Goal: Task Accomplishment & Management: Manage account settings

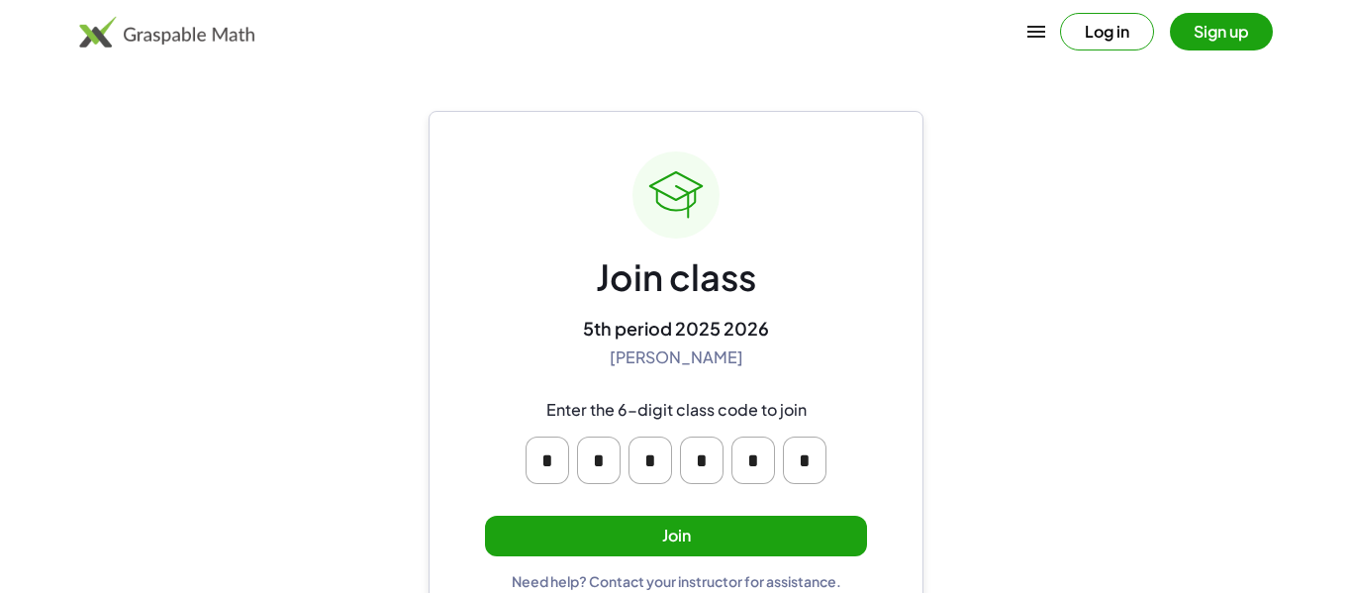
scroll to position [38, 0]
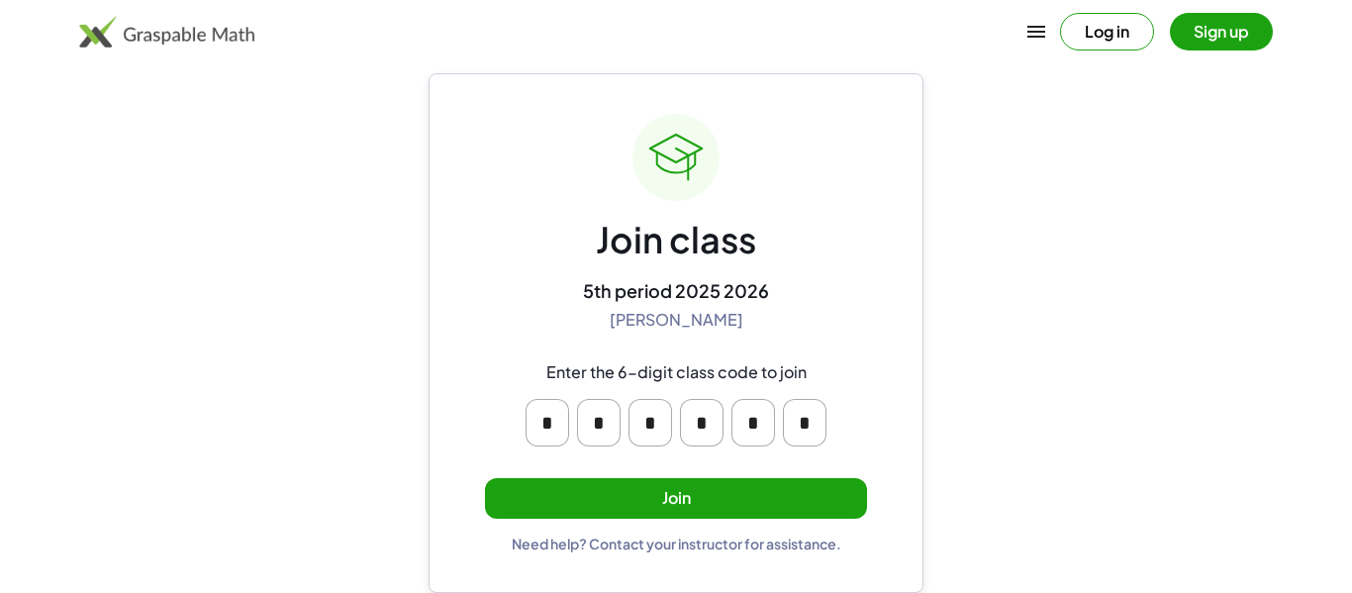
click at [639, 491] on button "Join" at bounding box center [676, 498] width 382 height 41
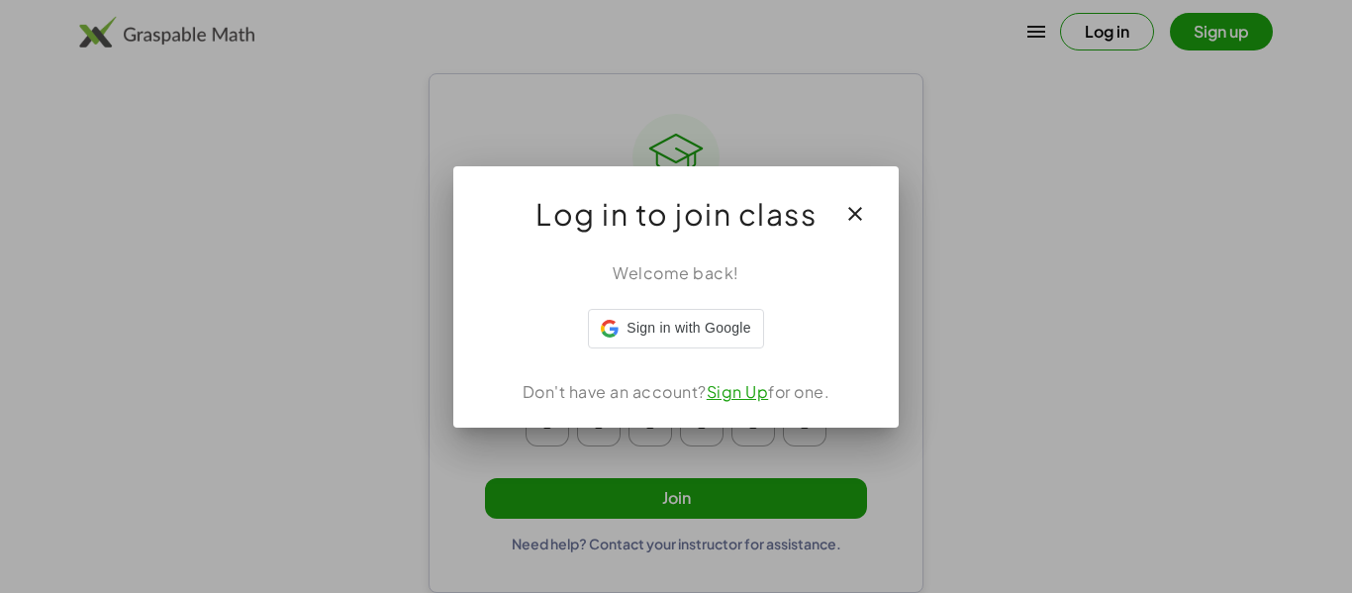
scroll to position [0, 0]
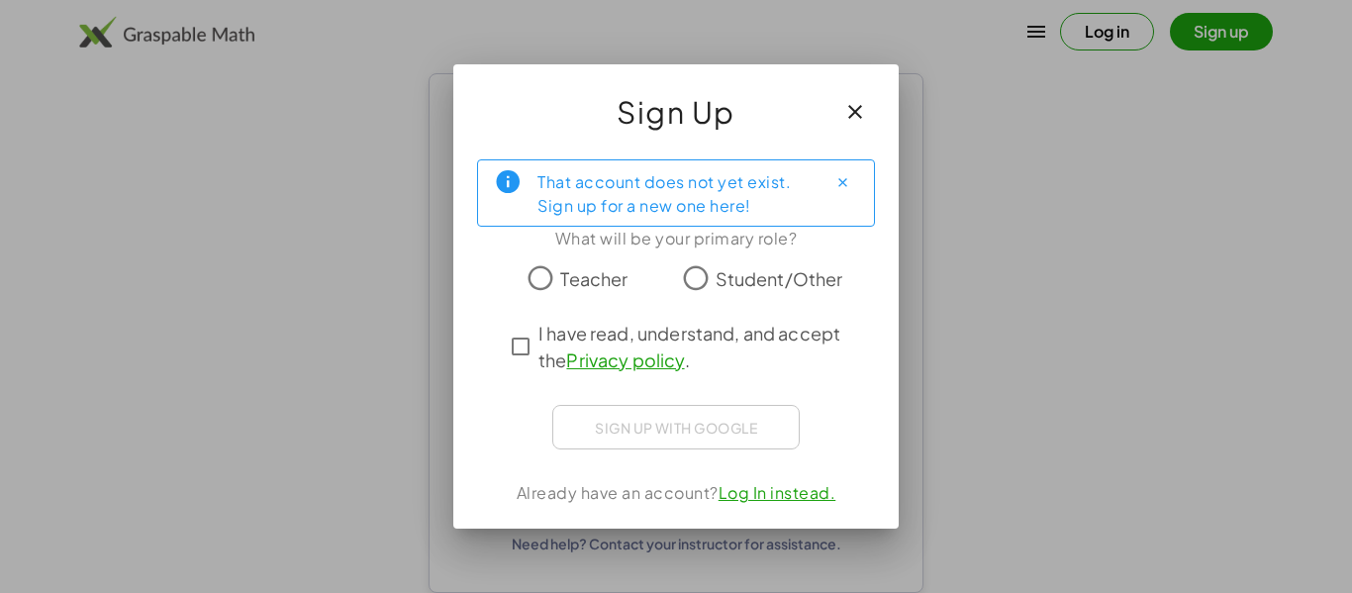
click at [855, 100] on icon "button" at bounding box center [855, 112] width 24 height 24
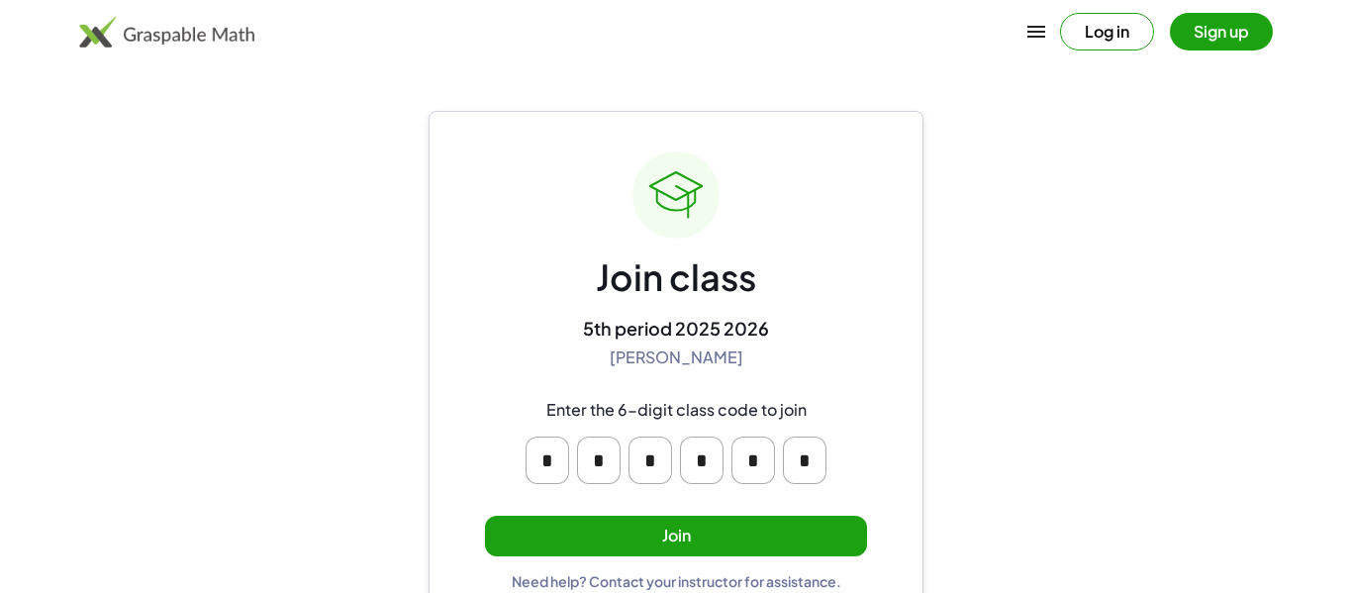
scroll to position [38, 0]
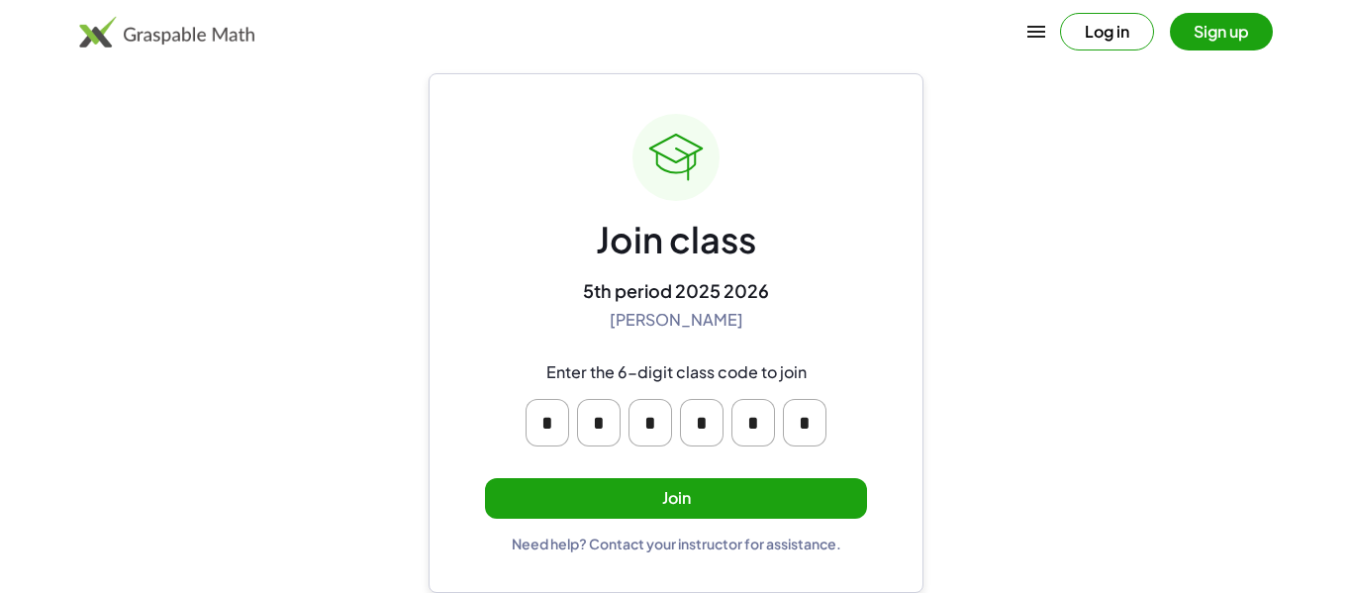
click at [694, 428] on input "*" at bounding box center [702, 423] width 44 height 48
click at [773, 377] on div "Enter the 6-digit class code to join" at bounding box center [676, 372] width 260 height 21
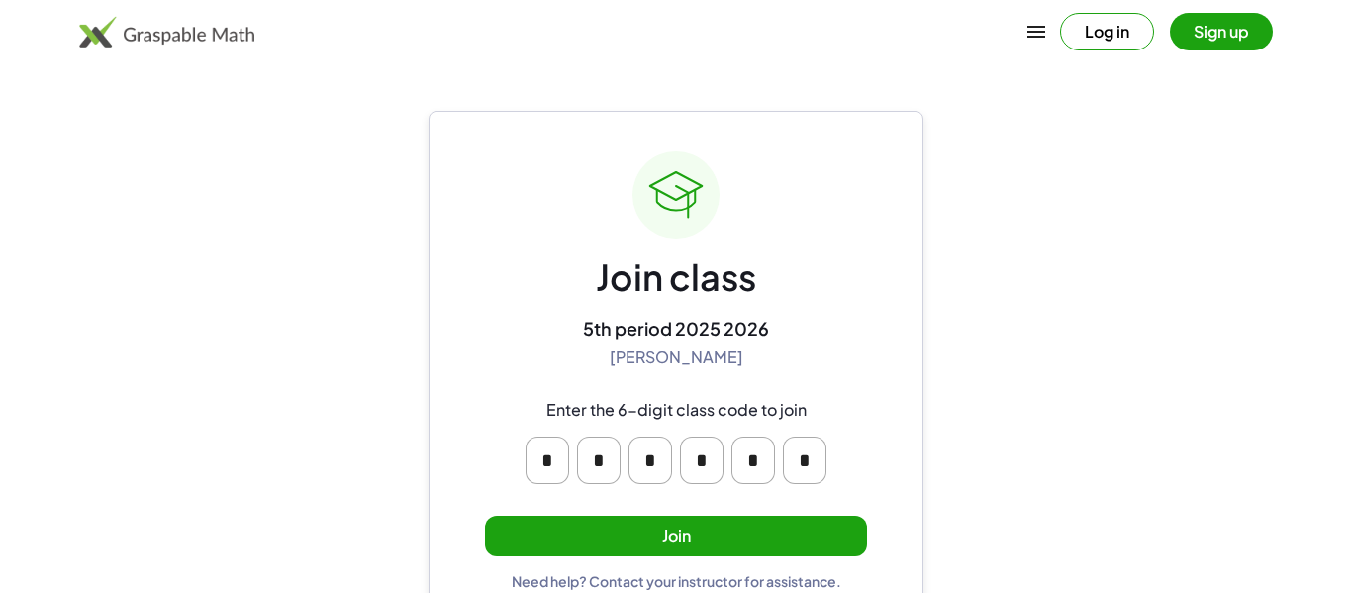
click at [596, 533] on button "Join" at bounding box center [676, 536] width 382 height 41
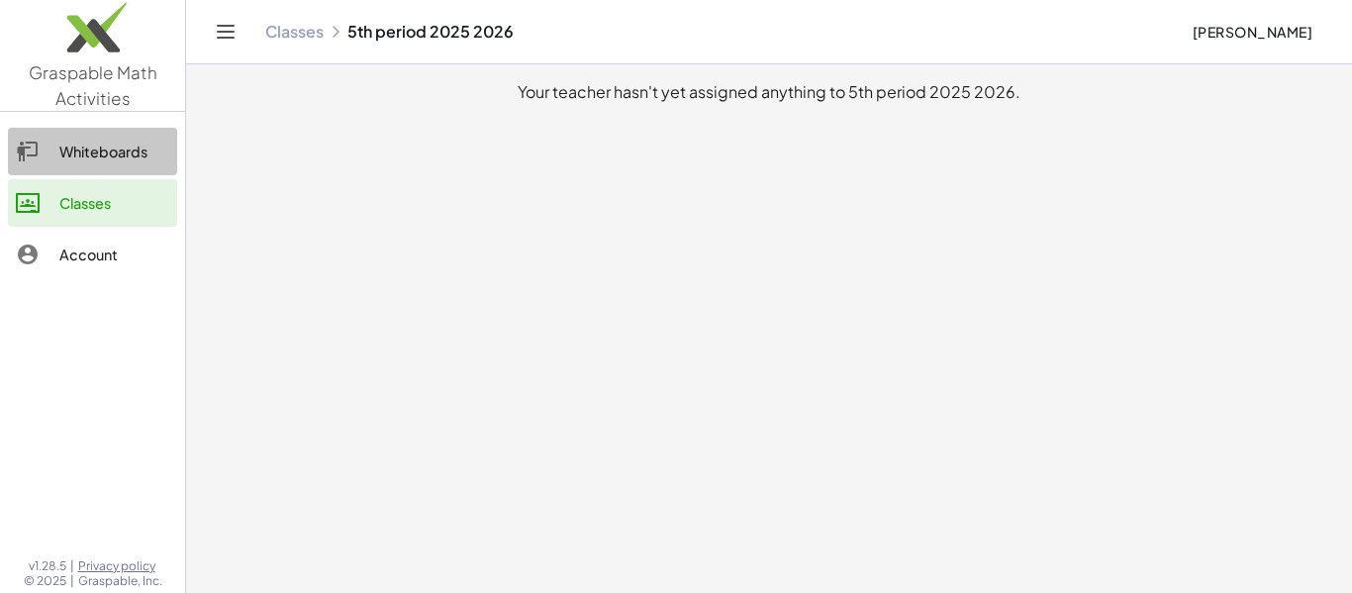
click at [39, 140] on icon at bounding box center [28, 152] width 24 height 24
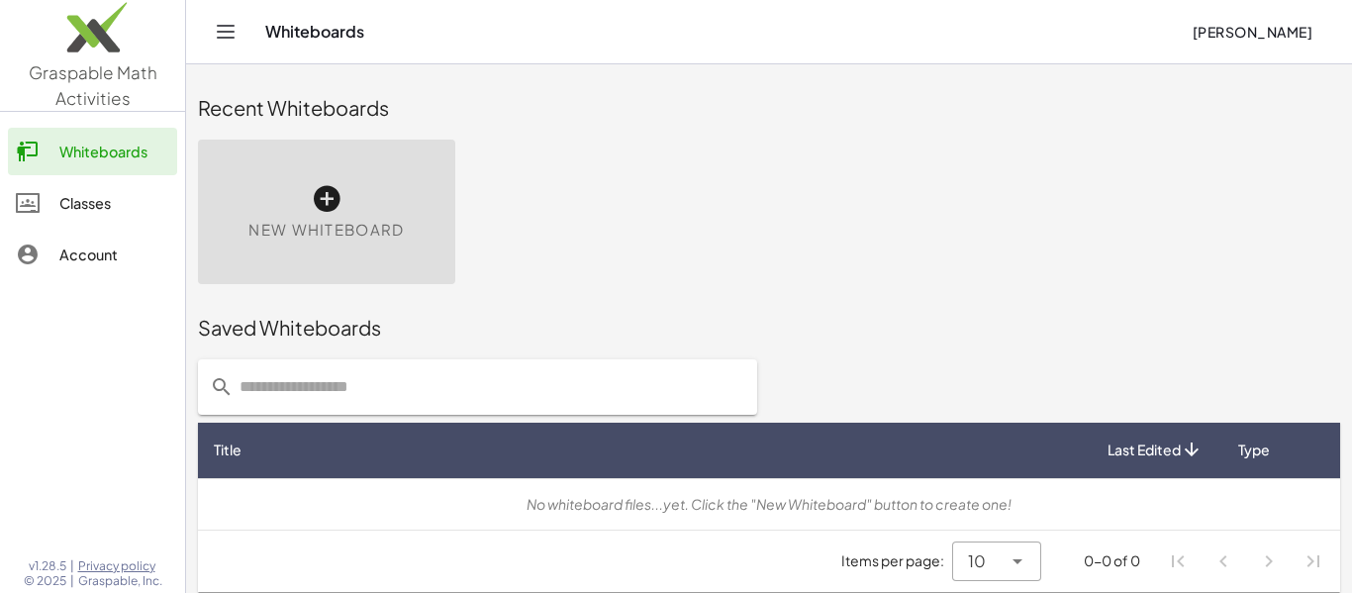
scroll to position [11, 0]
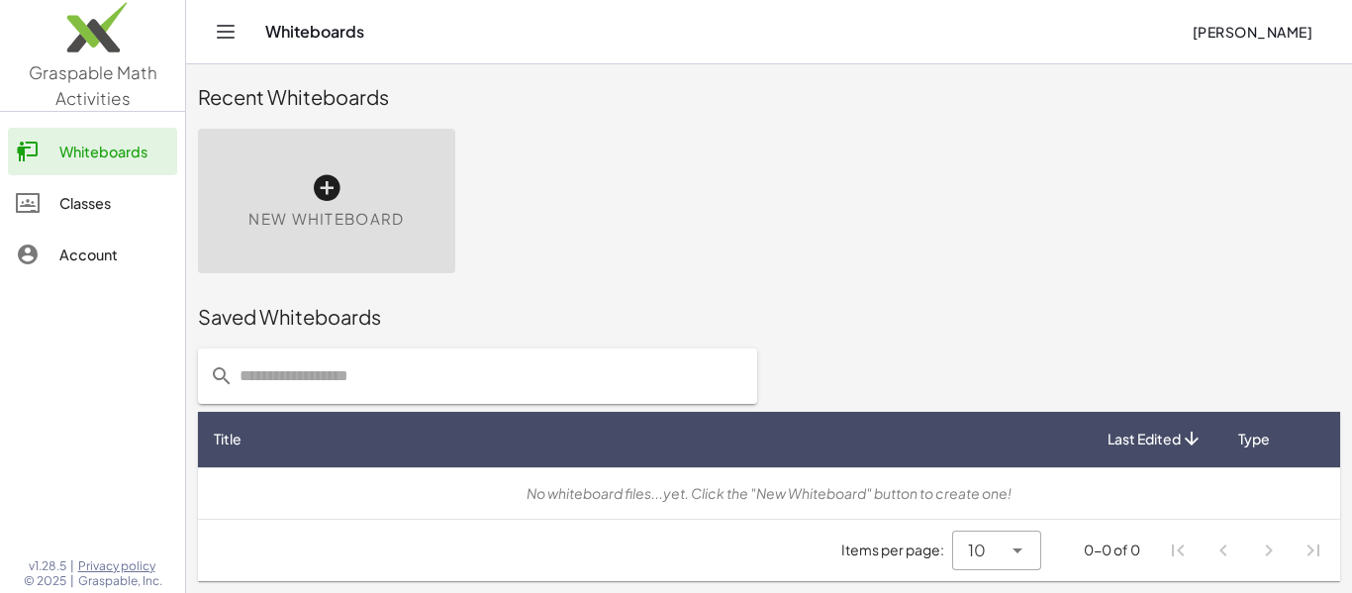
click at [110, 214] on div "Classes" at bounding box center [114, 203] width 110 height 24
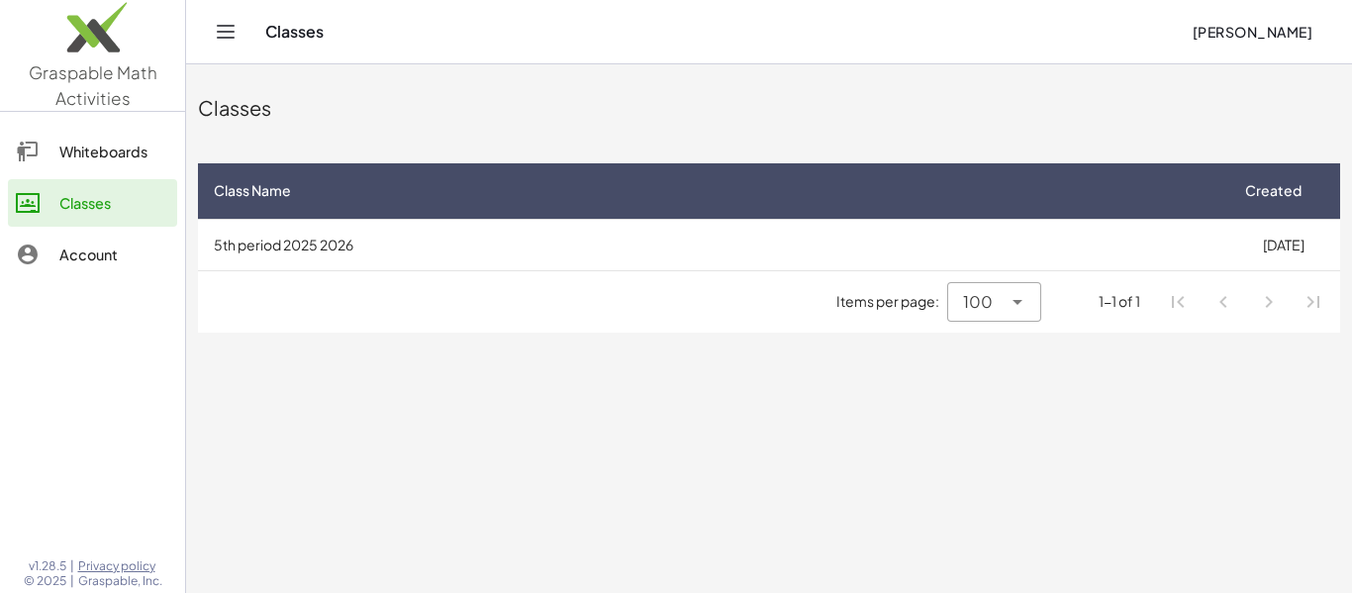
click at [956, 283] on div "100 ***" at bounding box center [973, 302] width 53 height 40
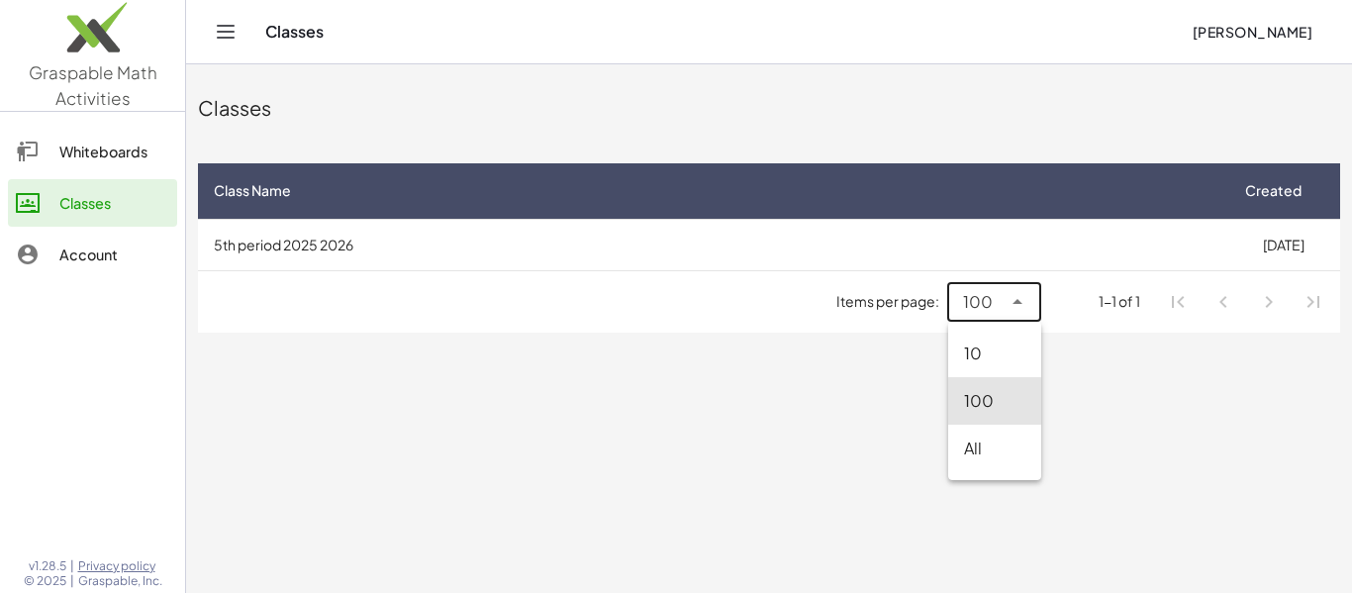
click at [986, 355] on div "10" at bounding box center [994, 353] width 61 height 24
click at [1012, 279] on div "Items per page: 10 ** 1-1 of 1" at bounding box center [769, 301] width 1142 height 61
click at [1014, 286] on div at bounding box center [1016, 302] width 28 height 40
click at [978, 403] on div "100" at bounding box center [1000, 401] width 49 height 24
type input "***"
